Goal: Transaction & Acquisition: Purchase product/service

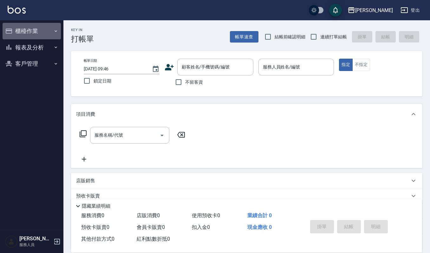
click at [42, 23] on button "櫃檯作業" at bounding box center [32, 31] width 58 height 17
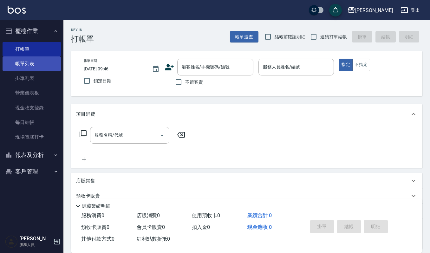
click at [44, 62] on link "帳單列表" at bounding box center [32, 63] width 58 height 15
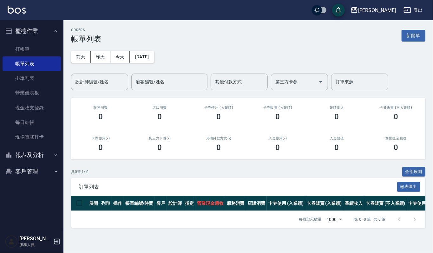
click at [420, 42] on div "ORDERS 帳單列表 新開單" at bounding box center [248, 36] width 354 height 16
click at [417, 41] on button "新開單" at bounding box center [414, 36] width 24 height 12
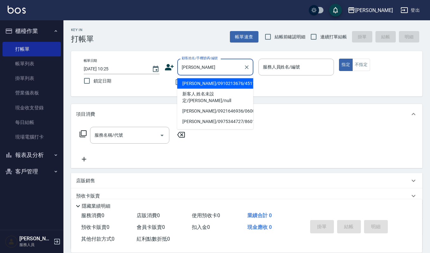
click at [225, 84] on li "[PERSON_NAME]/0910213676/451101" at bounding box center [215, 83] width 76 height 10
type input "[PERSON_NAME]/0910213676/451101"
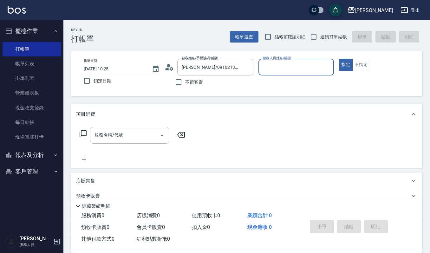
type input "Joalin-6"
click at [121, 132] on div "服務名稱/代號 服務名稱/代號" at bounding box center [129, 135] width 79 height 17
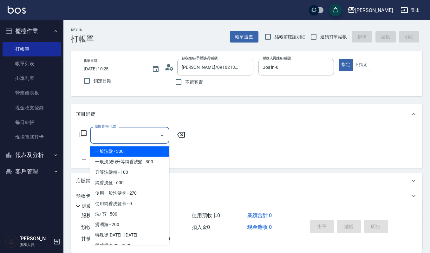
click at [168, 69] on icon at bounding box center [167, 69] width 4 height 3
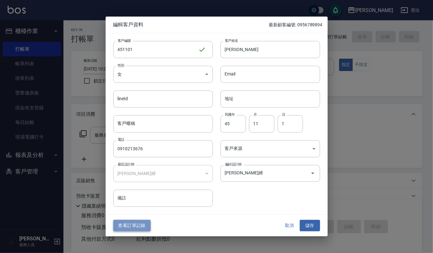
click at [133, 228] on button "查看訂單記錄" at bounding box center [131, 226] width 37 height 12
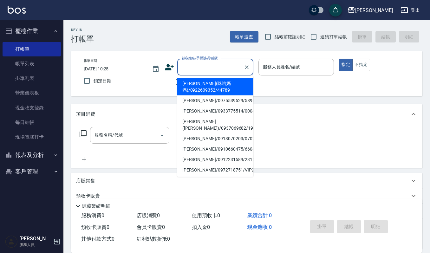
click at [196, 65] on input "顧客姓名/手機號碼/編號" at bounding box center [210, 67] width 61 height 11
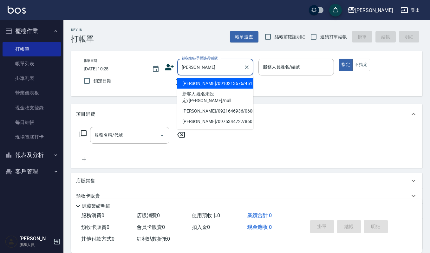
click at [192, 80] on li "[PERSON_NAME]/0910213676/451101" at bounding box center [215, 83] width 76 height 10
type input "[PERSON_NAME]/0910213676/451101"
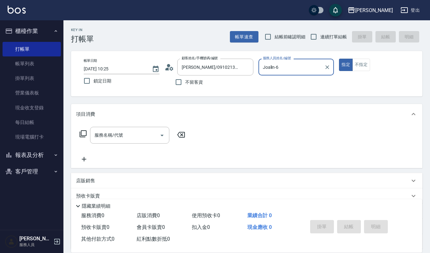
type input "Joalin-6"
click at [126, 135] on input "服務名稱/代號" at bounding box center [125, 135] width 64 height 11
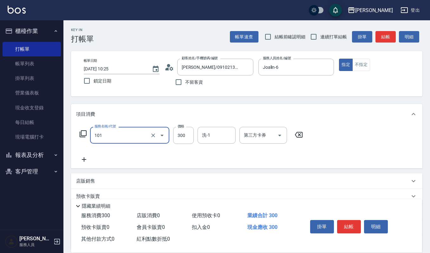
type input "一般洗髮(101)"
type input "270"
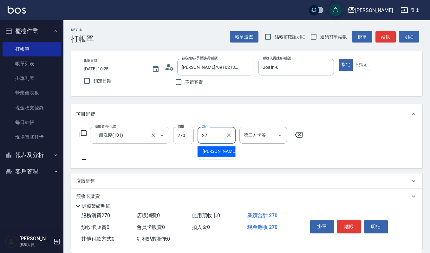
type input "宜芳-22"
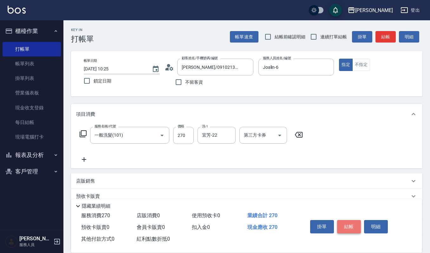
click at [357, 227] on button "結帳" at bounding box center [349, 226] width 24 height 13
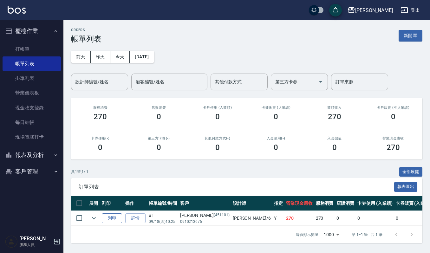
click at [113, 215] on button "列印" at bounding box center [112, 219] width 20 height 10
click at [32, 169] on button "客戶管理" at bounding box center [32, 171] width 58 height 17
drag, startPoint x: 30, startPoint y: 183, endPoint x: 37, endPoint y: 180, distance: 7.0
click at [30, 183] on link "客戶列表" at bounding box center [32, 189] width 58 height 15
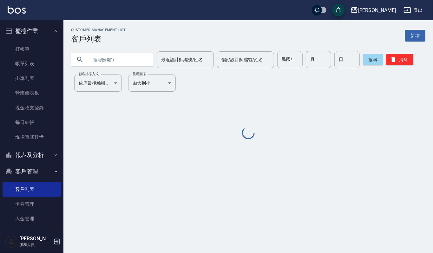
click at [102, 63] on input "text" at bounding box center [119, 59] width 60 height 17
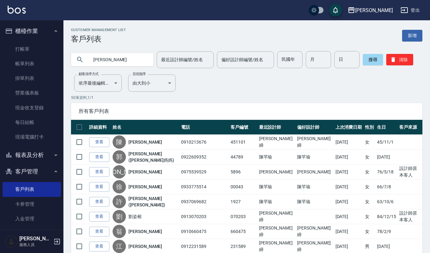
type input "王惠"
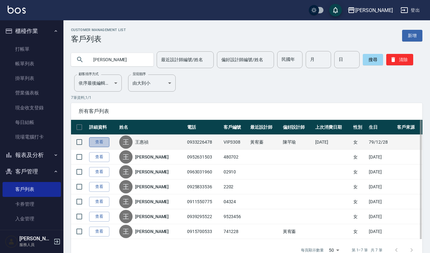
click at [100, 144] on link "查看" at bounding box center [99, 142] width 20 height 10
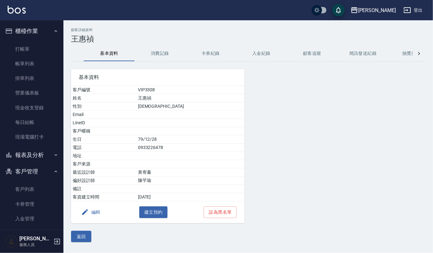
click at [159, 50] on button "消費記錄" at bounding box center [160, 53] width 51 height 15
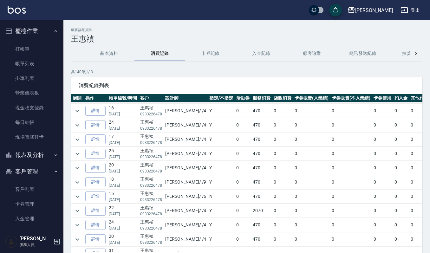
scroll to position [169, 0]
click at [78, 173] on icon "expand row" at bounding box center [78, 169] width 8 height 8
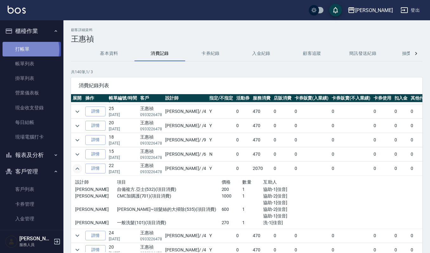
click at [22, 50] on link "打帳單" at bounding box center [32, 49] width 58 height 15
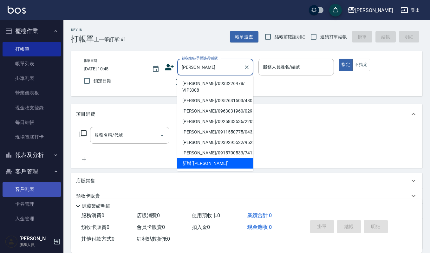
type input "王惠"
click at [27, 189] on link "客戶列表" at bounding box center [32, 189] width 58 height 15
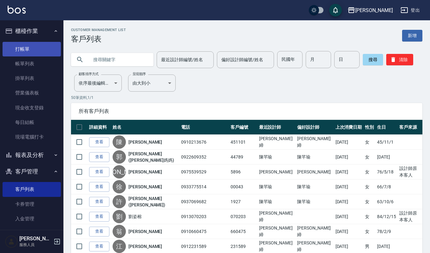
click at [36, 52] on link "打帳單" at bounding box center [32, 49] width 58 height 15
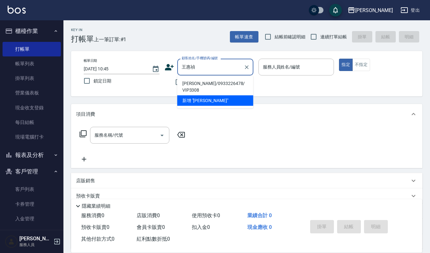
type input "王惠禎/0933226478/ VIP3308"
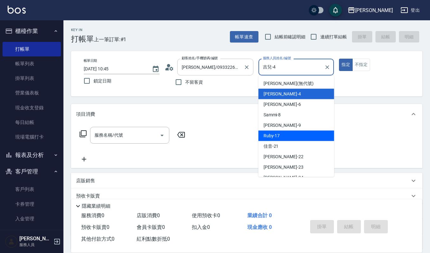
type input "Ruby-17"
type button "true"
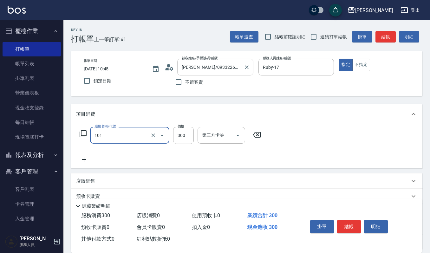
type input "一般洗髮(101)"
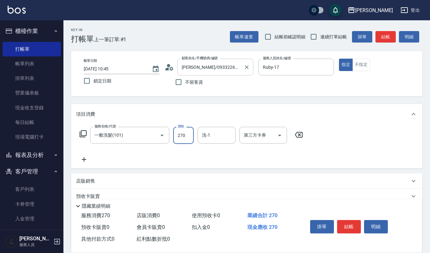
type input "270"
type input "1"
type input "宜芳-22"
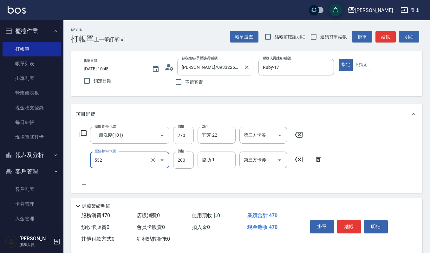
type input "自備複方.亞士(532)"
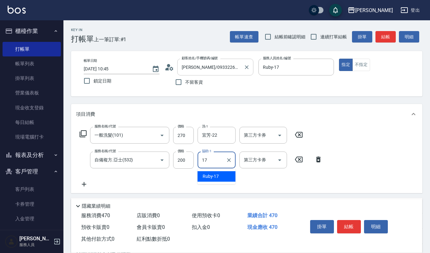
type input "Ruby-17"
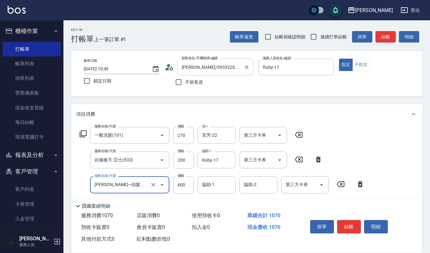
type input "華旭~頭髮絲的大掃除(535)"
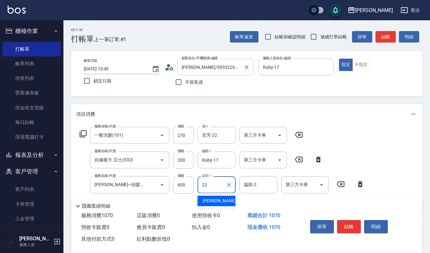
type input "宜芳-22"
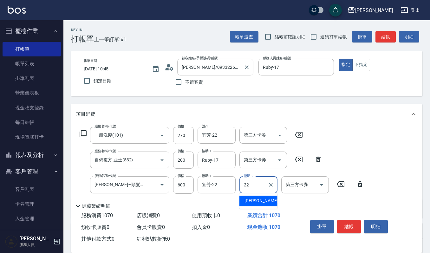
type input "宜芳-22"
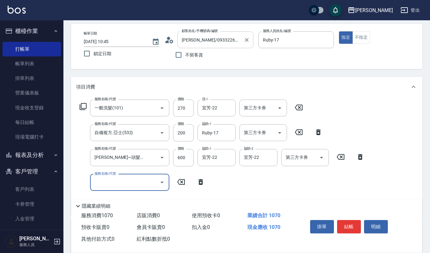
scroll to position [42, 0]
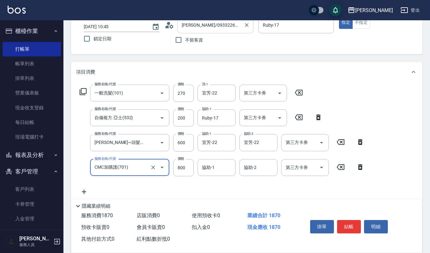
type input "CMC加購護(701)"
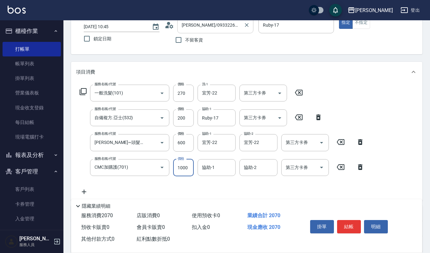
type input "1000"
type input "宜芳-22"
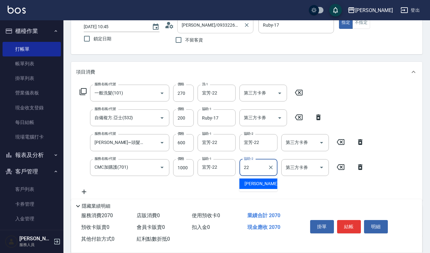
type input "宜芳-22"
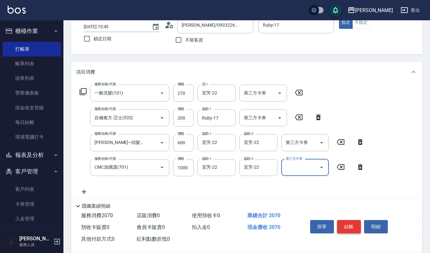
click at [342, 224] on button "結帳" at bounding box center [349, 226] width 24 height 13
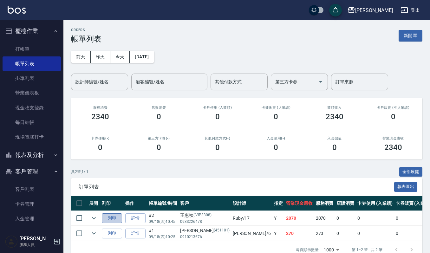
click at [117, 218] on button "列印" at bounding box center [112, 219] width 20 height 10
click at [24, 50] on link "打帳單" at bounding box center [32, 49] width 58 height 15
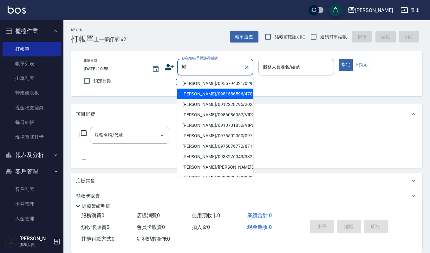
click at [243, 96] on li "[PERSON_NAME]/0981586596/470208" at bounding box center [215, 94] width 76 height 10
type input "[PERSON_NAME]/0981586596/470208"
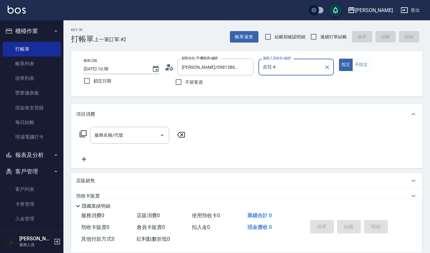
click at [281, 65] on input "吉兒-4" at bounding box center [291, 67] width 61 height 11
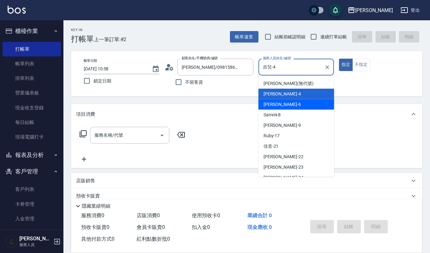
click at [282, 112] on div "Sammi -8" at bounding box center [297, 115] width 76 height 10
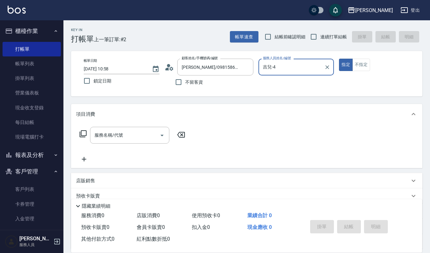
type input "Sammi-8"
click at [110, 139] on input "服務名稱/代號" at bounding box center [125, 135] width 64 height 11
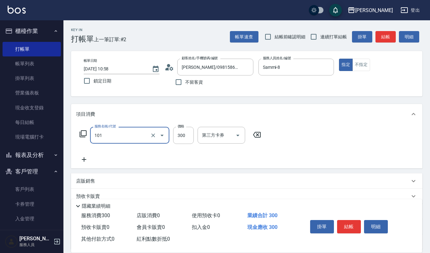
type input "一般洗髮(101)"
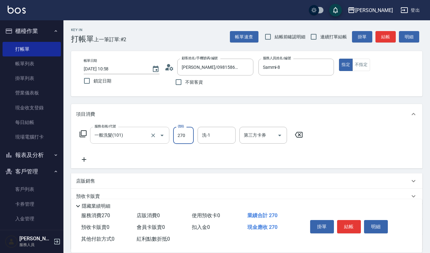
type input "270"
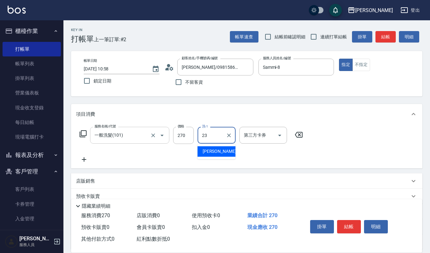
type input "郁涵-23"
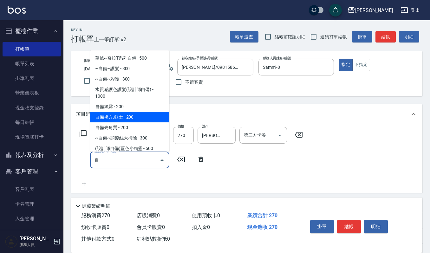
click at [104, 116] on span "自備複方.亞士 - 200" at bounding box center [129, 117] width 79 height 10
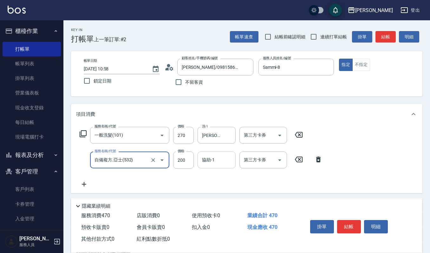
type input "自備複方.亞士(532)"
click at [208, 161] on div "協助-1 協助-1" at bounding box center [217, 160] width 38 height 17
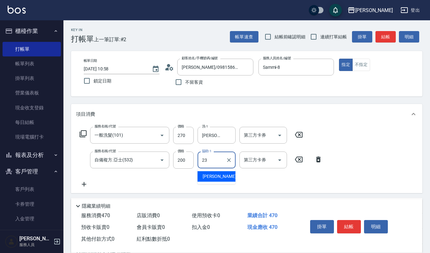
type input "郁涵-23"
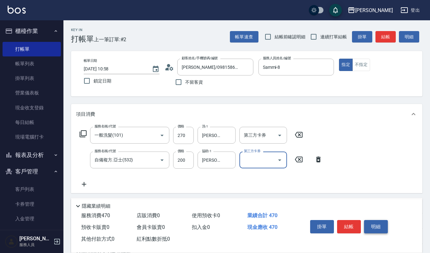
click at [371, 225] on button "明細" at bounding box center [376, 226] width 24 height 13
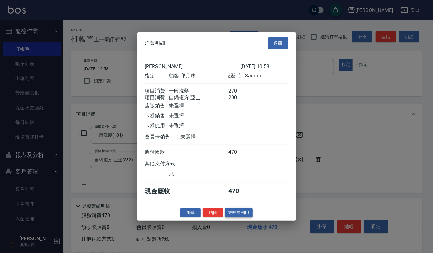
click at [248, 213] on button "結帳並列印" at bounding box center [239, 213] width 28 height 10
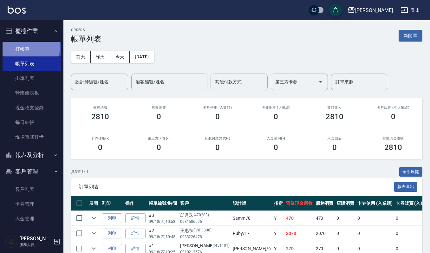
click at [29, 46] on link "打帳單" at bounding box center [32, 49] width 58 height 15
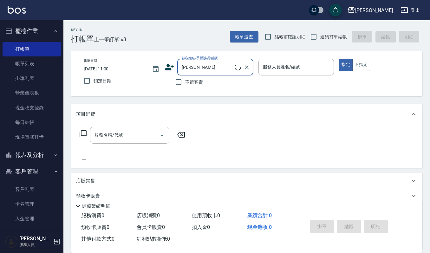
click at [199, 66] on input "洪琴琴" at bounding box center [207, 67] width 55 height 11
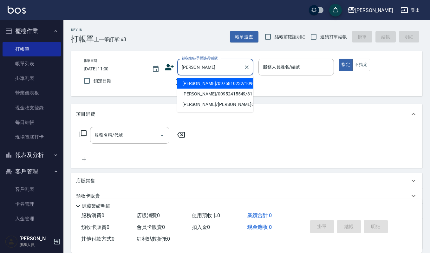
click at [236, 67] on input "洪琴" at bounding box center [210, 67] width 61 height 11
click at [202, 83] on li "洪琴雯/0975810232/1090524" at bounding box center [215, 83] width 76 height 10
type input "洪琴雯/0975810232/1090524"
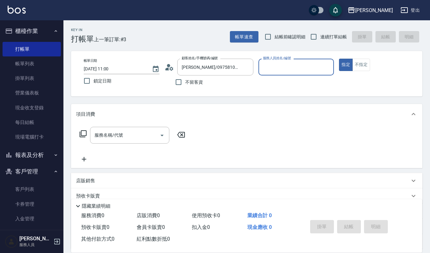
type input "Ruby-17"
click at [247, 67] on icon "Clear" at bounding box center [247, 67] width 4 height 4
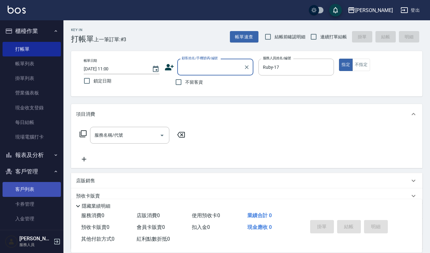
click at [21, 186] on link "客戶列表" at bounding box center [32, 189] width 58 height 15
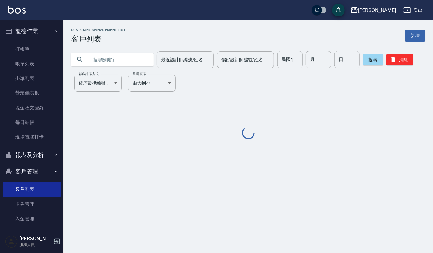
click at [130, 54] on input "text" at bounding box center [119, 59] width 60 height 17
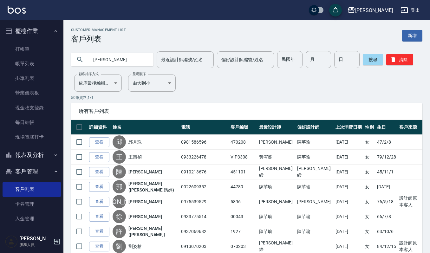
type input "庭瑄"
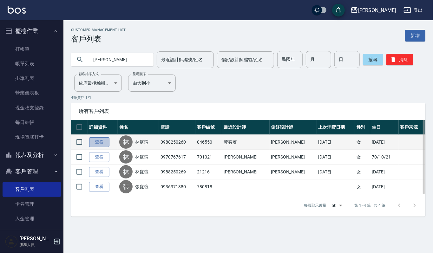
click at [97, 143] on link "查看" at bounding box center [99, 142] width 20 height 10
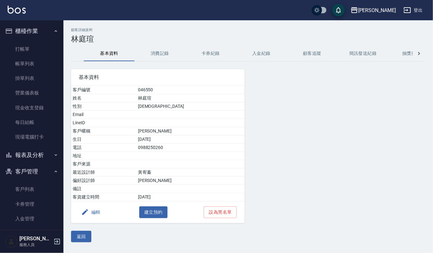
click at [162, 55] on button "消費記錄" at bounding box center [160, 53] width 51 height 15
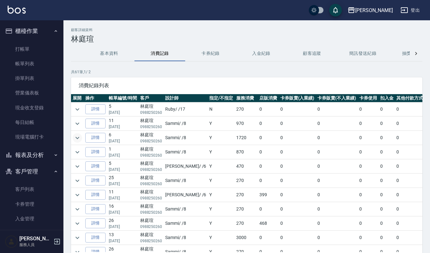
click at [78, 136] on icon "expand row" at bounding box center [78, 138] width 8 height 8
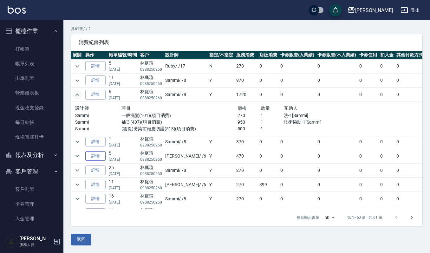
scroll to position [127, 0]
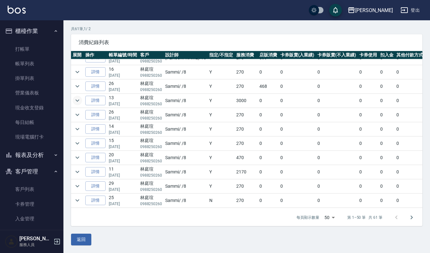
click at [78, 101] on icon "expand row" at bounding box center [78, 101] width 8 height 8
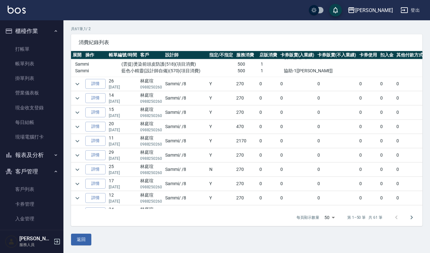
scroll to position [211, 0]
click at [76, 142] on icon "expand row" at bounding box center [78, 140] width 4 height 2
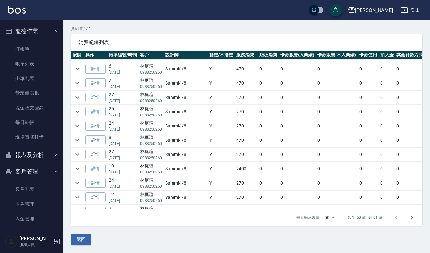
scroll to position [508, 0]
click at [78, 130] on icon "expand row" at bounding box center [78, 126] width 8 height 8
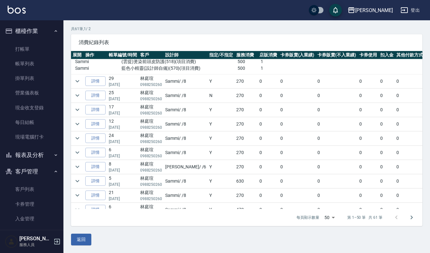
scroll to position [0, 0]
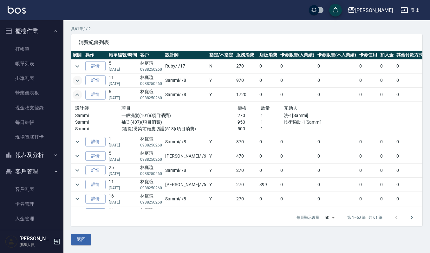
click at [76, 80] on icon "expand row" at bounding box center [78, 81] width 8 height 8
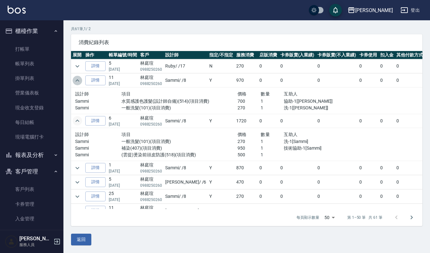
click at [75, 80] on icon "expand row" at bounding box center [78, 81] width 8 height 8
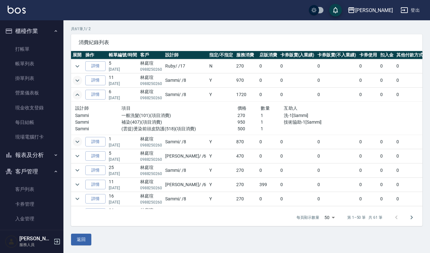
click at [77, 143] on icon "expand row" at bounding box center [78, 142] width 8 height 8
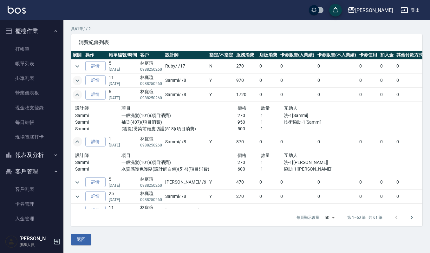
click at [77, 142] on icon "expand row" at bounding box center [78, 142] width 8 height 8
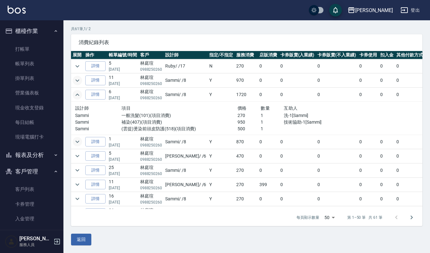
click at [79, 94] on icon "expand row" at bounding box center [78, 95] width 8 height 8
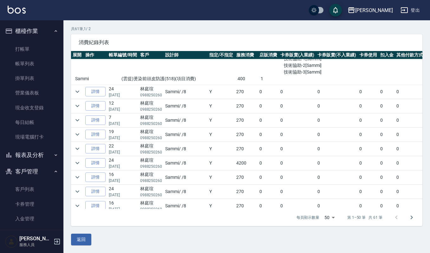
scroll to position [592, 0]
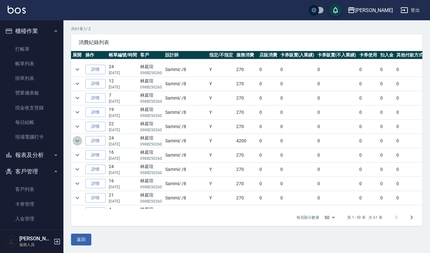
click at [74, 145] on icon "expand row" at bounding box center [78, 141] width 8 height 8
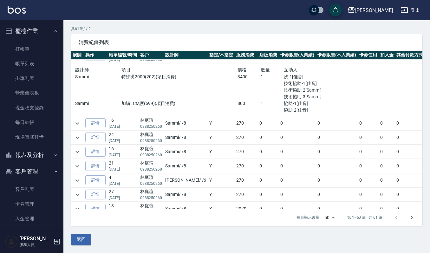
scroll to position [719, 0]
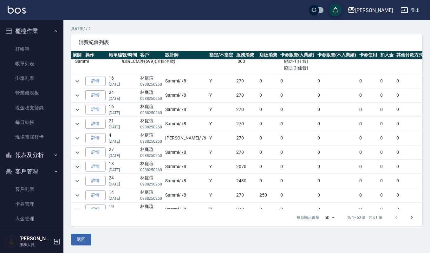
click at [76, 171] on icon "expand row" at bounding box center [78, 167] width 8 height 8
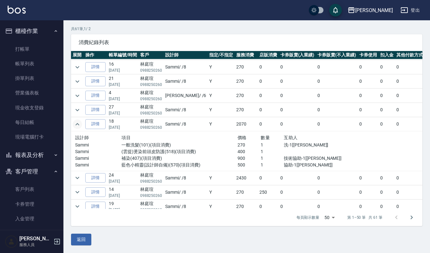
scroll to position [804, 0]
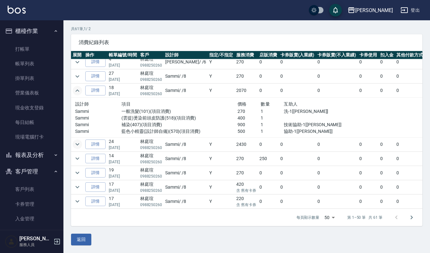
click at [78, 143] on icon "expand row" at bounding box center [78, 145] width 8 height 8
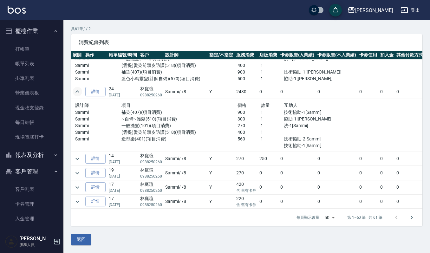
scroll to position [865, 0]
click at [413, 217] on icon "Go to next page" at bounding box center [412, 218] width 8 height 8
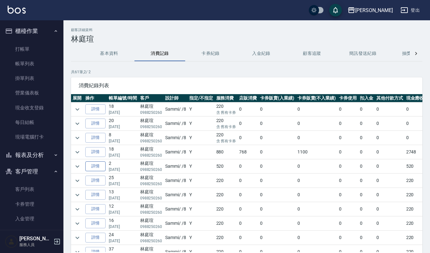
scroll to position [16, 0]
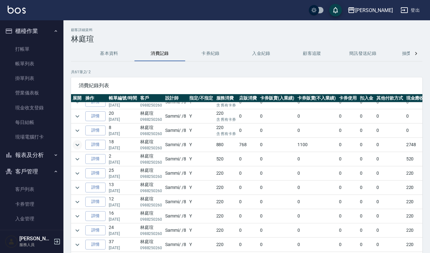
click at [78, 141] on icon "expand row" at bounding box center [78, 145] width 8 height 8
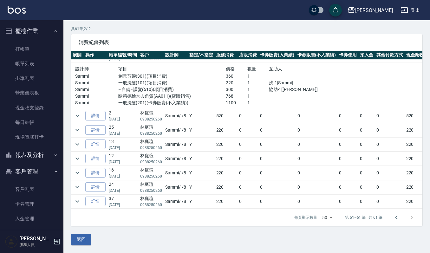
scroll to position [0, 0]
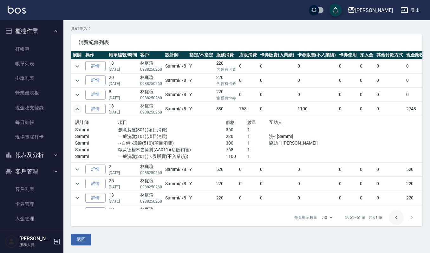
click at [399, 220] on icon "Go to previous page" at bounding box center [397, 218] width 8 height 8
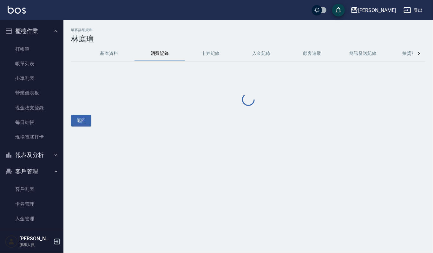
click at [399, 220] on div "顧客詳細資料 林庭瑄 基本資料 消費記錄 卡券紀錄 入金紀錄 顧客追蹤 簡訊發送紀錄 抽獎券紀錄 返回" at bounding box center [216, 126] width 433 height 253
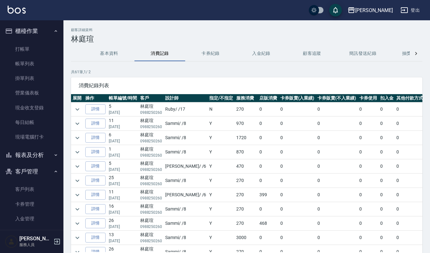
click at [111, 50] on button "基本資料" at bounding box center [109, 53] width 51 height 15
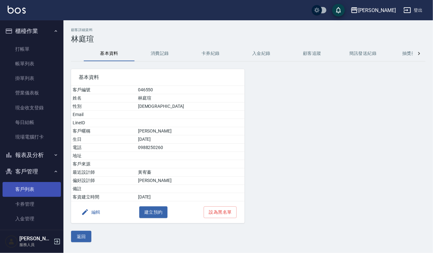
click at [24, 184] on link "客戶列表" at bounding box center [32, 189] width 58 height 15
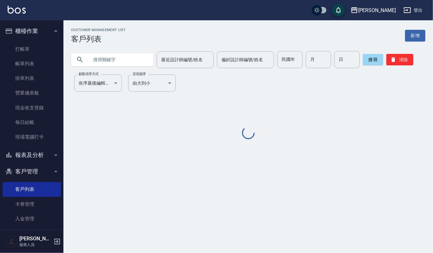
click at [109, 65] on input "text" at bounding box center [119, 59] width 60 height 17
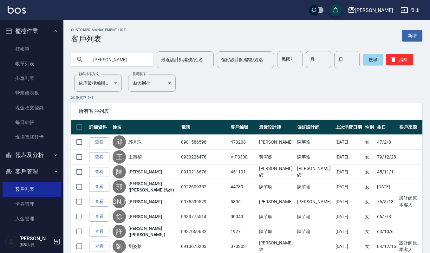
type input "庭瑄"
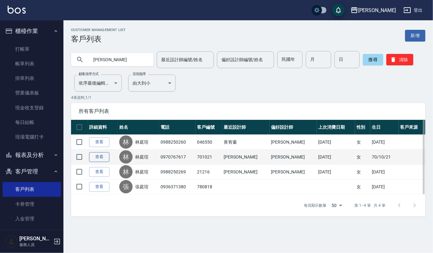
click at [102, 159] on link "查看" at bounding box center [99, 157] width 20 height 10
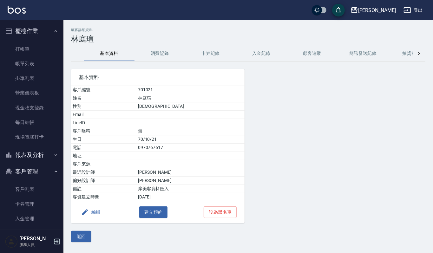
click at [164, 51] on button "消費記錄" at bounding box center [160, 53] width 51 height 15
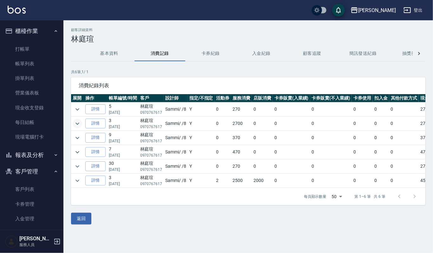
click at [75, 122] on icon "expand row" at bounding box center [78, 124] width 8 height 8
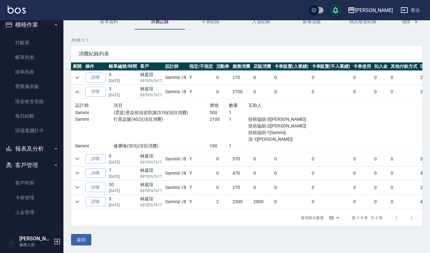
scroll to position [39, 0]
click at [77, 201] on icon "expand row" at bounding box center [78, 202] width 4 height 2
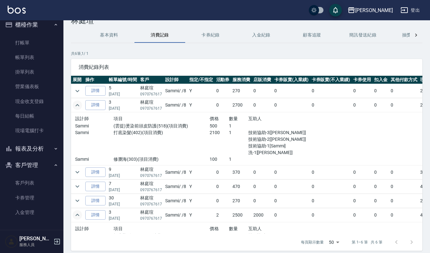
scroll to position [0, 0]
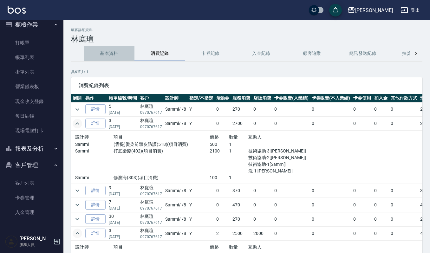
click at [104, 55] on button "基本資料" at bounding box center [109, 53] width 51 height 15
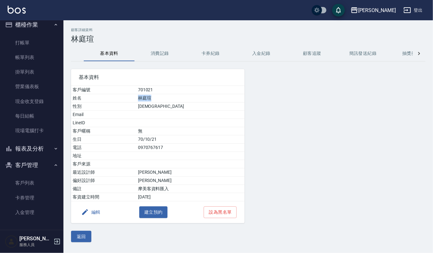
drag, startPoint x: 154, startPoint y: 98, endPoint x: 174, endPoint y: 98, distance: 20.3
click at [174, 98] on td "林庭瑄" at bounding box center [190, 98] width 108 height 8
copy td "林庭瑄"
click at [27, 187] on link "客戶列表" at bounding box center [32, 183] width 58 height 15
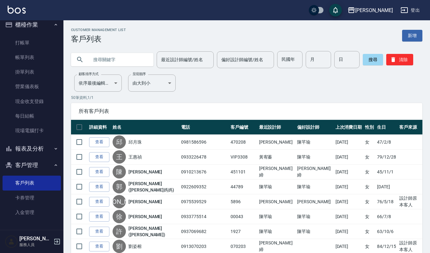
click at [118, 60] on input "text" at bounding box center [119, 59] width 60 height 17
paste input "林庭瑄"
type input "林庭瑄"
click at [368, 62] on button "搜尋" at bounding box center [373, 59] width 20 height 11
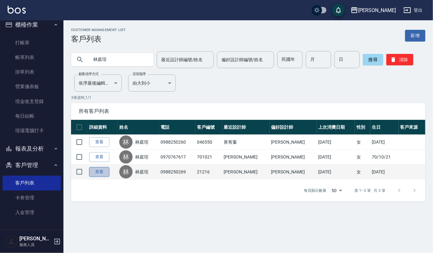
click at [99, 175] on link "查看" at bounding box center [99, 172] width 20 height 10
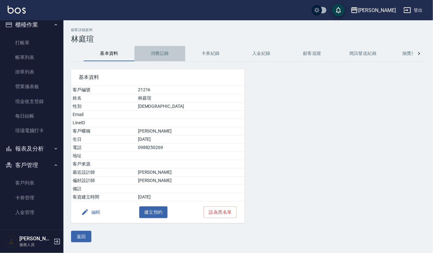
click at [161, 52] on button "消費記錄" at bounding box center [160, 53] width 51 height 15
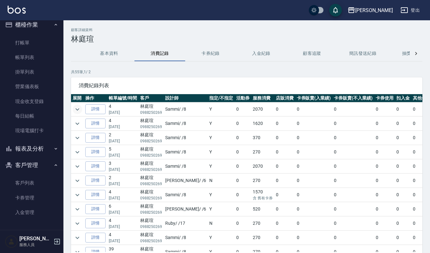
click at [76, 111] on icon "expand row" at bounding box center [78, 110] width 8 height 8
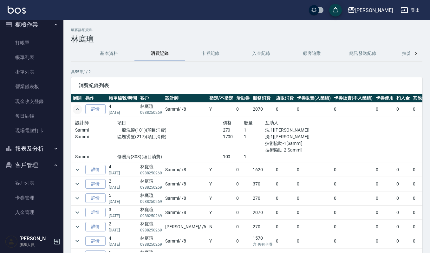
click at [75, 112] on icon "expand row" at bounding box center [78, 110] width 8 height 8
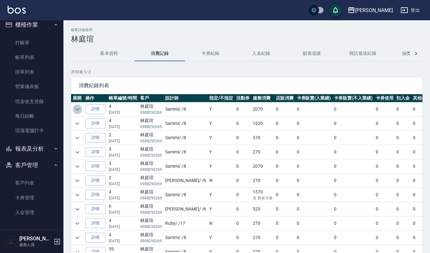
click at [79, 109] on icon "expand row" at bounding box center [78, 109] width 4 height 2
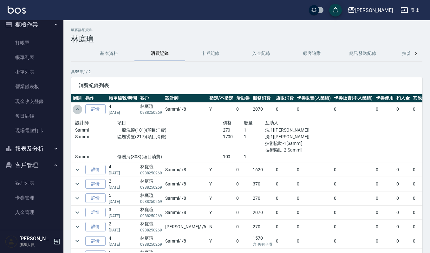
click at [79, 109] on icon "expand row" at bounding box center [78, 110] width 8 height 8
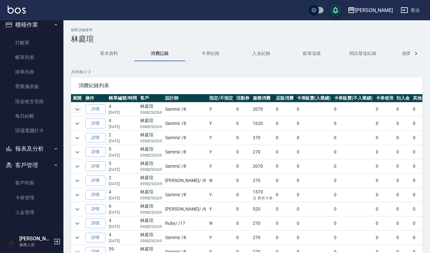
click at [108, 47] on button "基本資料" at bounding box center [109, 53] width 51 height 15
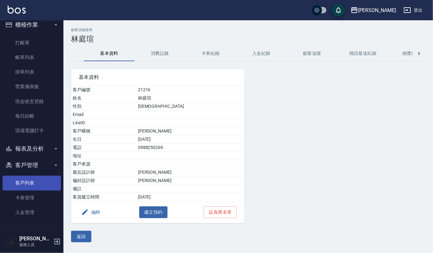
click at [32, 181] on link "客戶列表" at bounding box center [32, 183] width 58 height 15
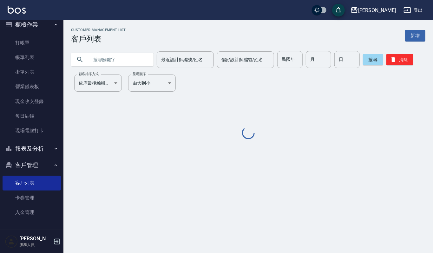
click at [113, 56] on input "text" at bounding box center [119, 59] width 60 height 17
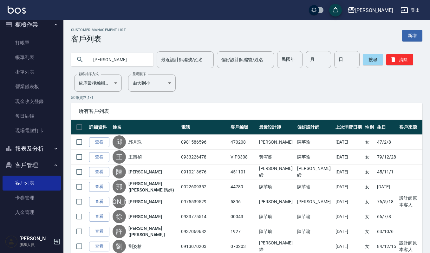
type input "庭瑄"
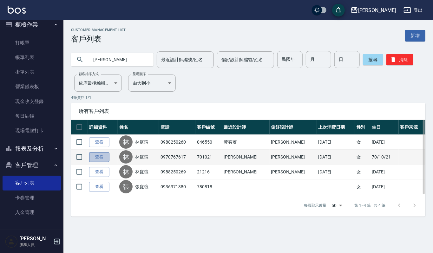
click at [103, 158] on link "查看" at bounding box center [99, 157] width 20 height 10
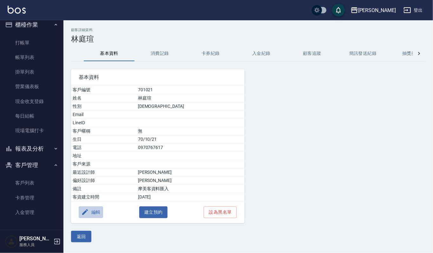
click at [96, 215] on button "編輯" at bounding box center [91, 213] width 24 height 12
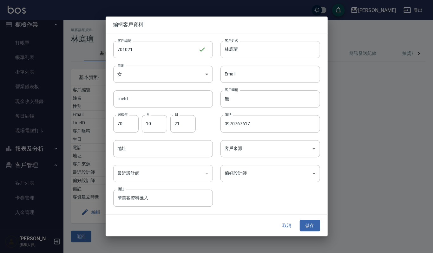
click at [257, 51] on input "林庭瑄" at bounding box center [271, 49] width 100 height 17
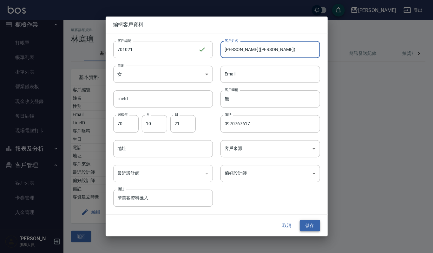
type input "[PERSON_NAME]([PERSON_NAME])"
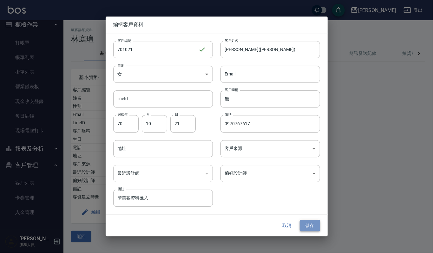
click at [309, 228] on button "儲存" at bounding box center [310, 226] width 20 height 12
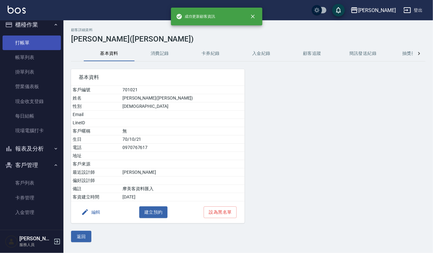
click at [29, 40] on link "打帳單" at bounding box center [32, 43] width 58 height 15
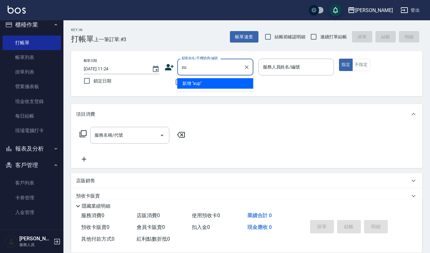
type input "x"
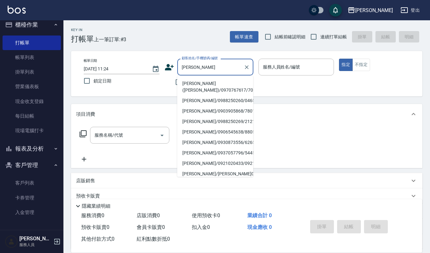
type input "[PERSON_NAME]([PERSON_NAME])/0970767617/701021"
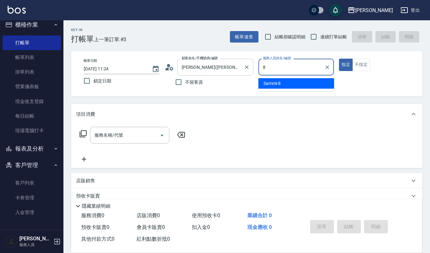
type input "Sammi-8"
type button "true"
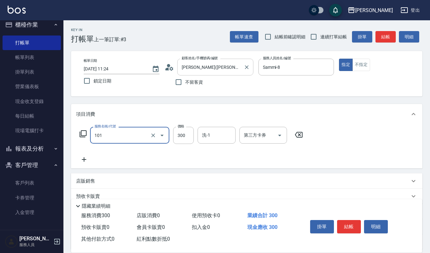
type input "一般洗髮(101)"
type input "270"
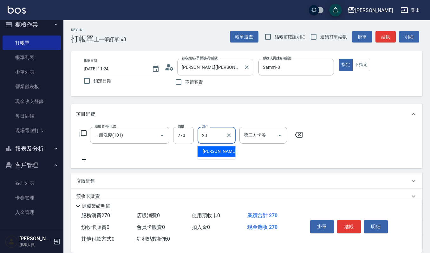
type input "郁涵-23"
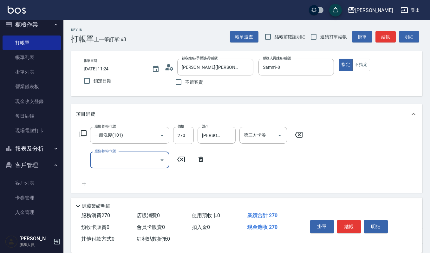
click at [159, 162] on icon "Open" at bounding box center [162, 160] width 8 height 8
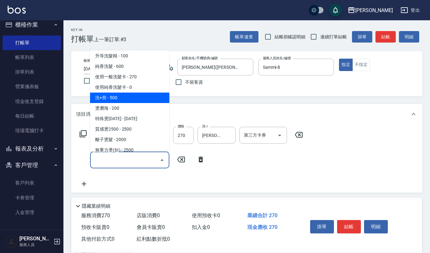
scroll to position [42, 0]
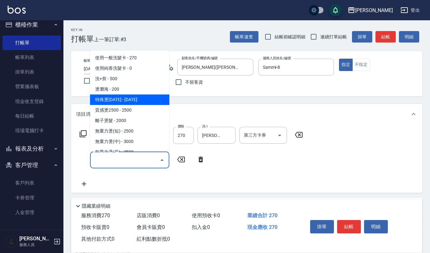
click at [109, 100] on span "特殊燙[DATE] - [DATE]" at bounding box center [129, 100] width 79 height 10
type input "特殊燙2000(202)"
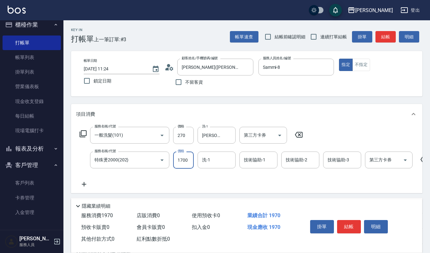
type input "1700"
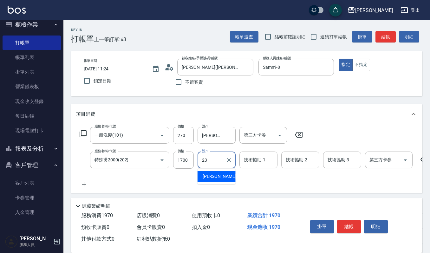
type input "郁涵-23"
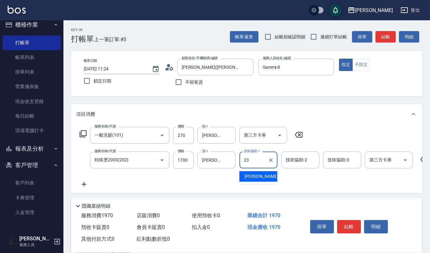
type input "郁涵-23"
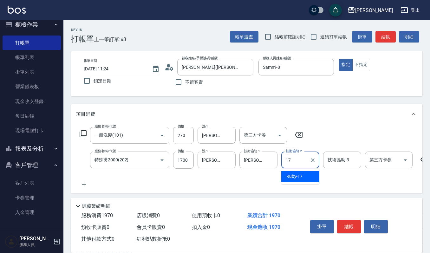
type input "1"
type input "Sammi-8"
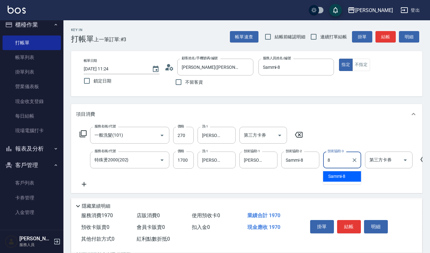
type input "Sammi-8"
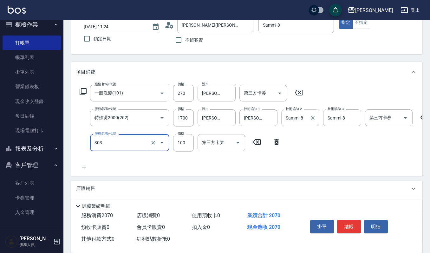
type input "修瀏海(303)"
click at [377, 227] on button "明細" at bounding box center [376, 226] width 24 height 13
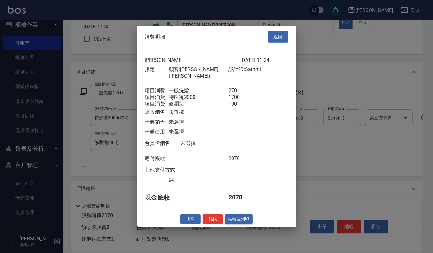
click at [240, 221] on button "結帳並列印" at bounding box center [239, 219] width 28 height 10
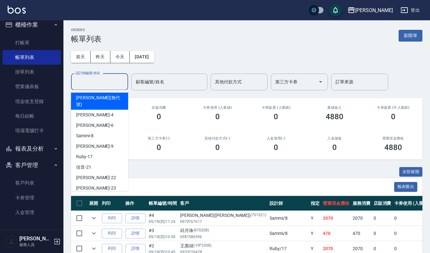
click at [89, 81] on input "設計師編號/姓名" at bounding box center [99, 81] width 51 height 11
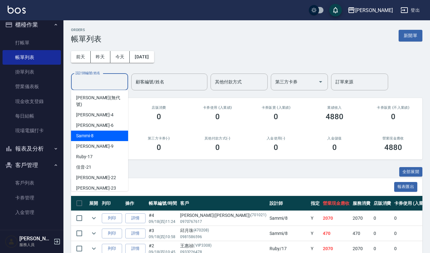
click at [103, 131] on div "Sammi -8" at bounding box center [99, 136] width 57 height 10
type input "Sammi-8"
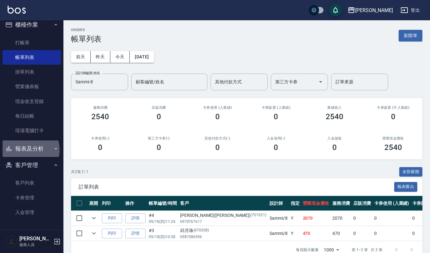
click at [27, 150] on button "報表及分析" at bounding box center [32, 149] width 58 height 17
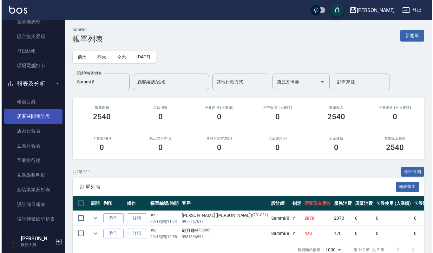
scroll to position [133, 0]
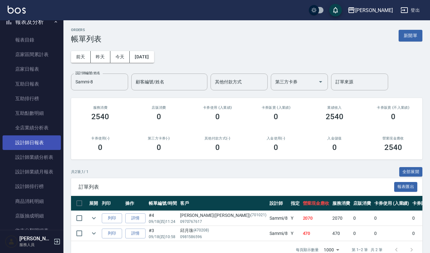
click at [33, 143] on link "設計師日報表" at bounding box center [32, 143] width 58 height 15
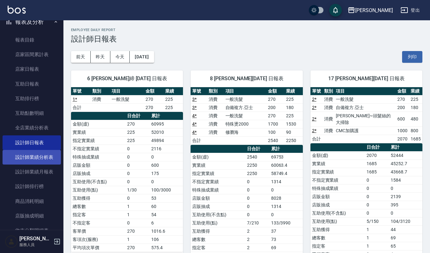
click at [28, 158] on link "設計師業績分析表" at bounding box center [32, 157] width 58 height 15
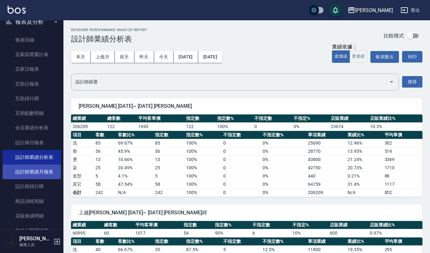
click at [27, 174] on link "設計師業績月報表" at bounding box center [32, 172] width 58 height 15
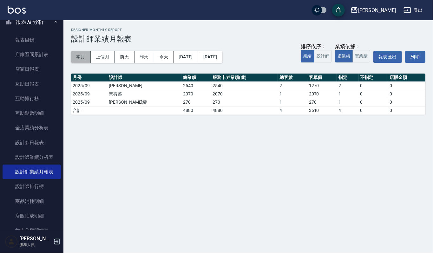
click at [83, 59] on button "本月" at bounding box center [81, 57] width 20 height 12
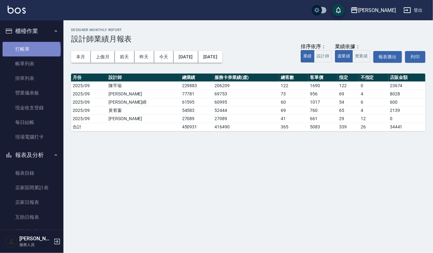
click at [31, 50] on link "打帳單" at bounding box center [32, 49] width 58 height 15
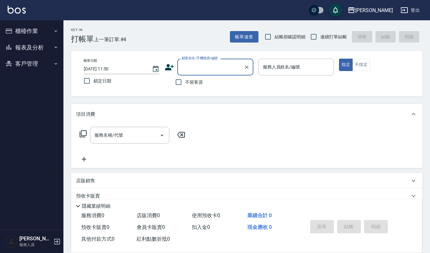
click at [36, 37] on button "櫃檯作業" at bounding box center [32, 31] width 58 height 17
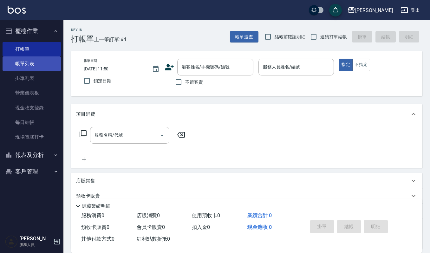
click at [37, 69] on link "帳單列表" at bounding box center [32, 63] width 58 height 15
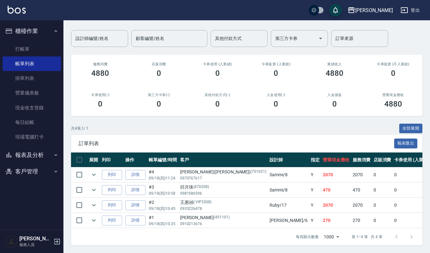
scroll to position [51, 0]
click at [96, 202] on icon "expand row" at bounding box center [94, 206] width 8 height 8
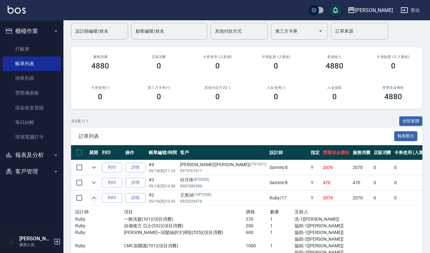
click at [96, 197] on icon "expand row" at bounding box center [94, 198] width 8 height 8
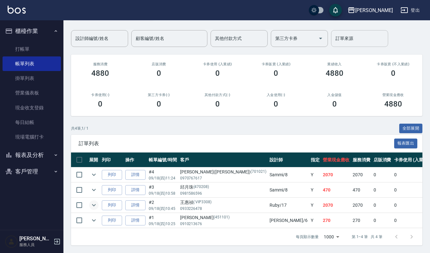
scroll to position [0, 0]
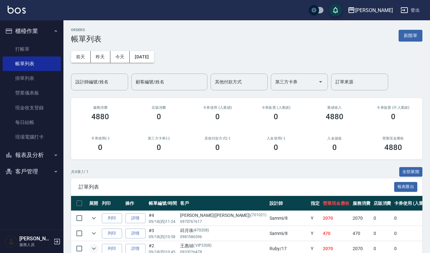
click at [416, 25] on div "ORDERS 帳單列表 新開單 [DATE] [DATE] [DATE] [DATE] 設計師編號/姓名 設計師編號/姓名 顧客編號/姓名 顧客編號/姓名 其…" at bounding box center [246, 158] width 367 height 276
click at [411, 37] on button "新開單" at bounding box center [411, 36] width 24 height 12
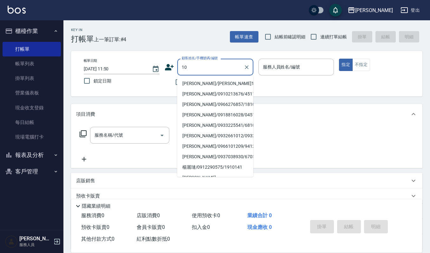
type input "1"
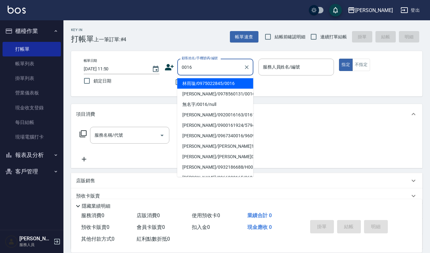
click at [211, 84] on li "林雨璇/0975022845/0016" at bounding box center [215, 83] width 76 height 10
type input "林雨璇/0975022845/0016"
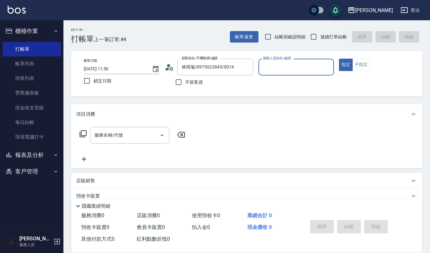
type input "Ruby-17"
click at [118, 131] on div "服務名稱/代號 服務名稱/代號" at bounding box center [129, 135] width 79 height 17
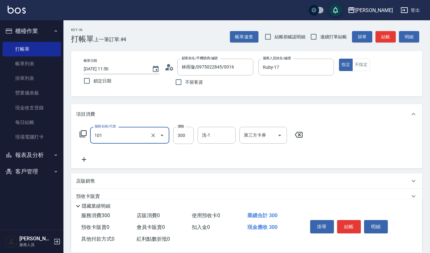
type input "一般洗髮(101)"
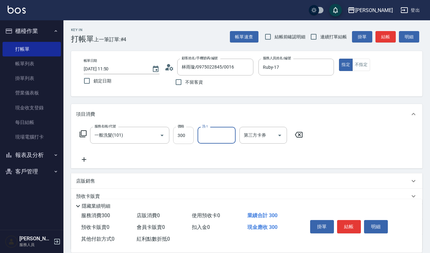
click at [191, 139] on input "300" at bounding box center [183, 135] width 21 height 17
type input "270"
type input "宜芳-22"
click at [343, 228] on button "結帳" at bounding box center [349, 226] width 24 height 13
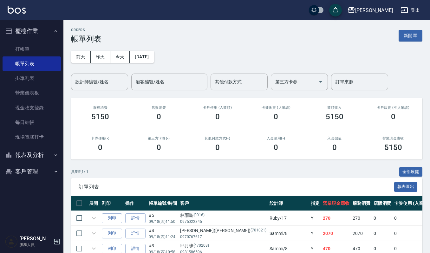
click at [266, 157] on div "入金使用(-) 0" at bounding box center [276, 144] width 59 height 31
